Goal: Find specific page/section: Find specific page/section

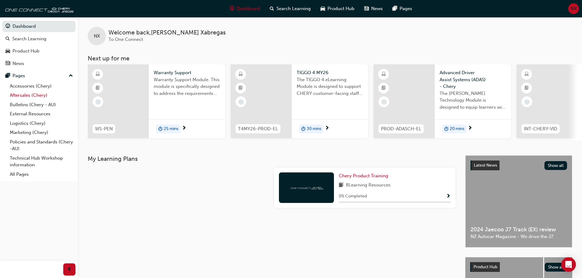
click at [28, 92] on link "Aftersales (Chery)" at bounding box center [41, 95] width 68 height 9
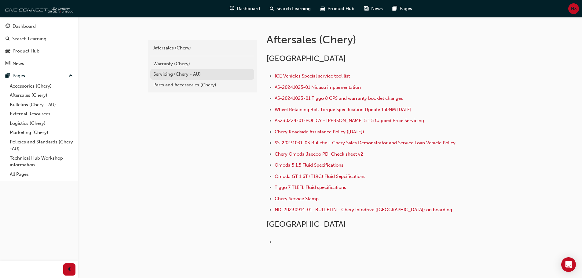
scroll to position [91, 0]
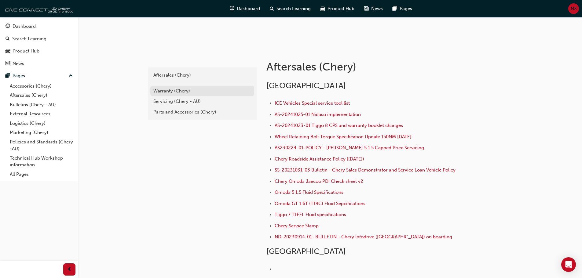
click at [181, 90] on div "Warranty (Chery)" at bounding box center [202, 91] width 98 height 7
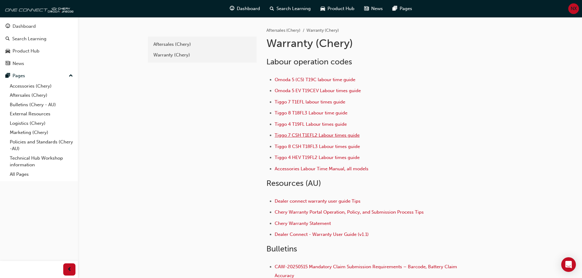
click at [308, 135] on span "Tiggo 7 CSH T1EFL2 Labour times guide" at bounding box center [317, 136] width 85 height 6
